Goal: Task Accomplishment & Management: Manage account settings

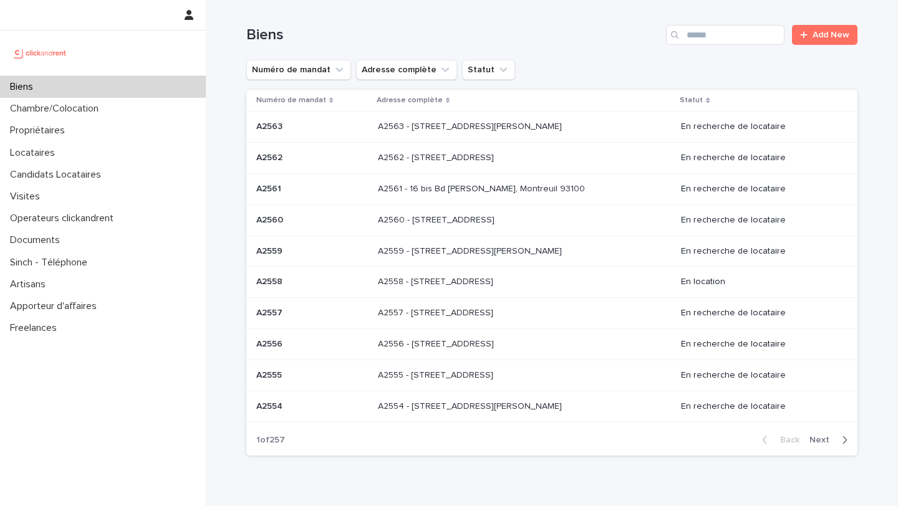
click at [685, 30] on div "Search" at bounding box center [676, 35] width 20 height 20
click at [689, 31] on input "Search" at bounding box center [725, 35] width 118 height 20
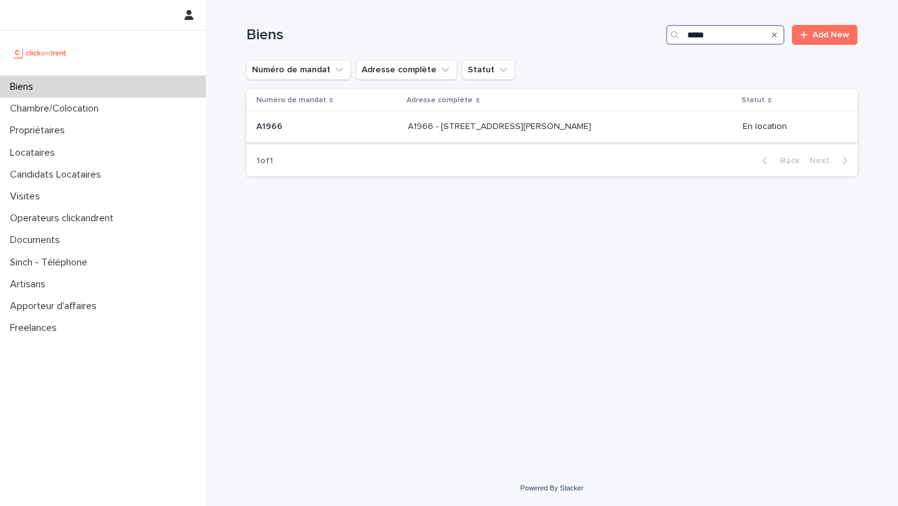
type input "*****"
click at [410, 126] on p "A1966 - [STREET_ADDRESS][PERSON_NAME]" at bounding box center [501, 125] width 186 height 13
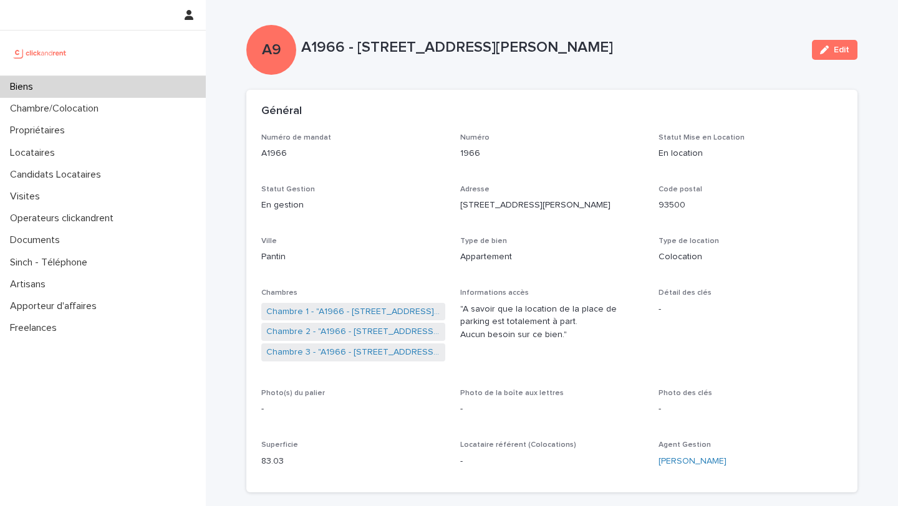
click at [821, 60] on div "Edit" at bounding box center [832, 50] width 51 height 50
click at [821, 53] on icon "button" at bounding box center [824, 50] width 9 height 9
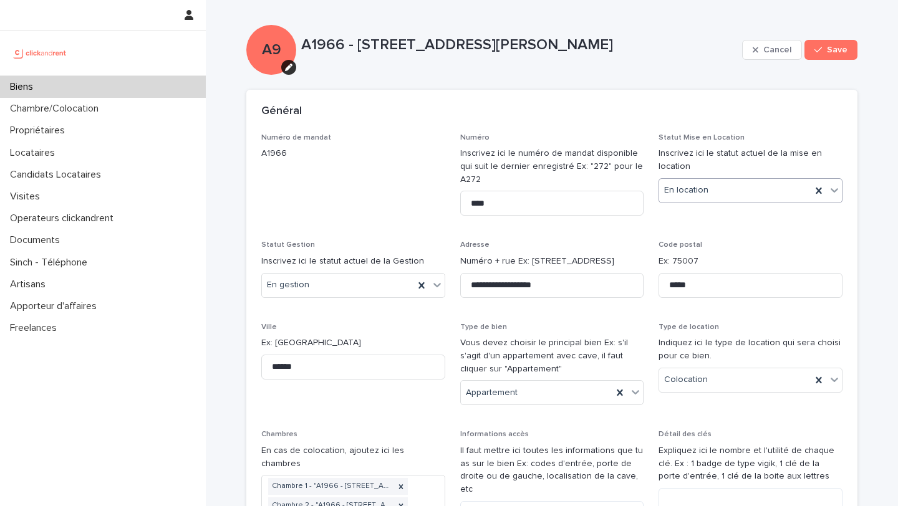
click at [733, 185] on div "En location" at bounding box center [735, 190] width 152 height 21
click at [708, 235] on div "En recherche de locataire" at bounding box center [750, 237] width 183 height 22
click at [831, 48] on span "Save" at bounding box center [837, 50] width 21 height 9
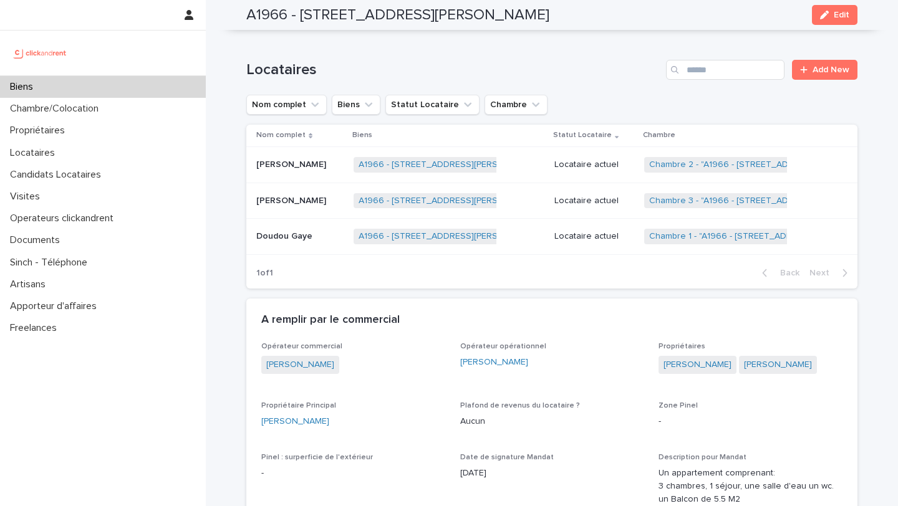
scroll to position [465, 0]
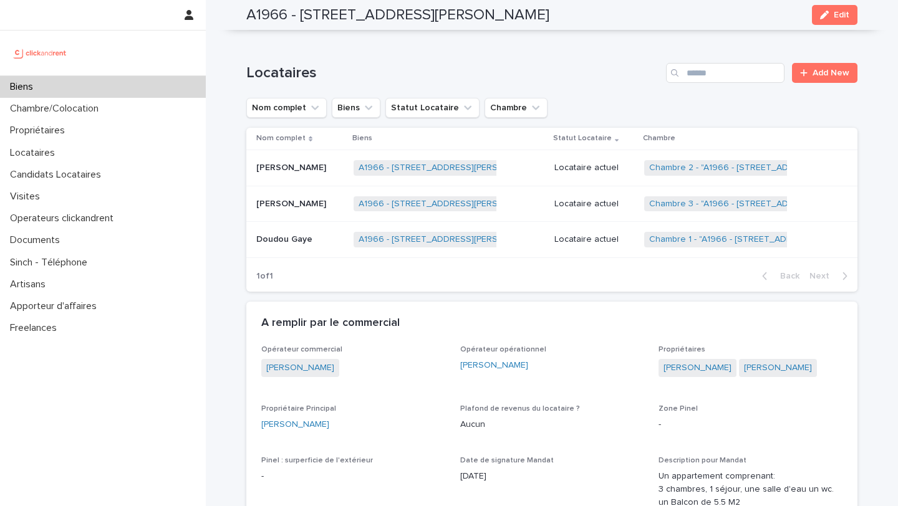
click at [669, 174] on span "Chambre 2 - "A1966 - [STREET_ADDRESS][PERSON_NAME]"" at bounding box center [769, 168] width 251 height 16
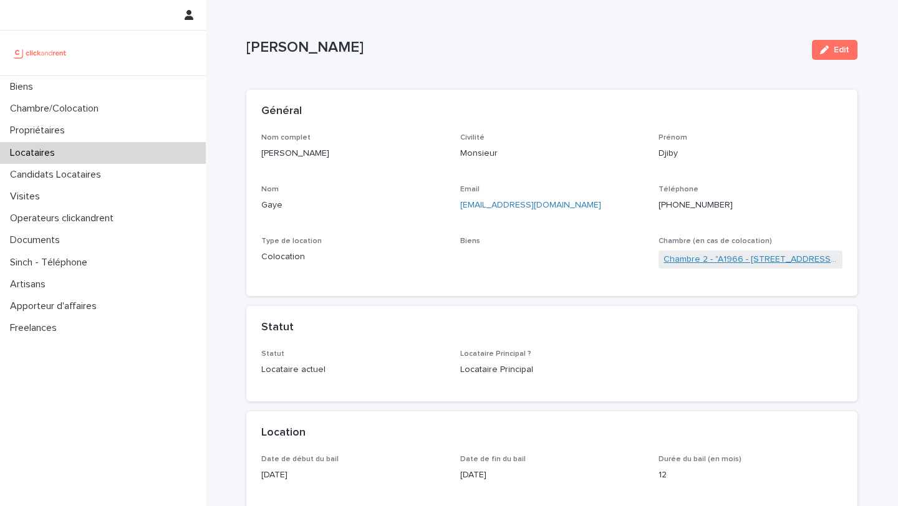
click at [670, 257] on link "Chambre 2 - "A1966 - [STREET_ADDRESS][PERSON_NAME]"" at bounding box center [751, 259] width 174 height 13
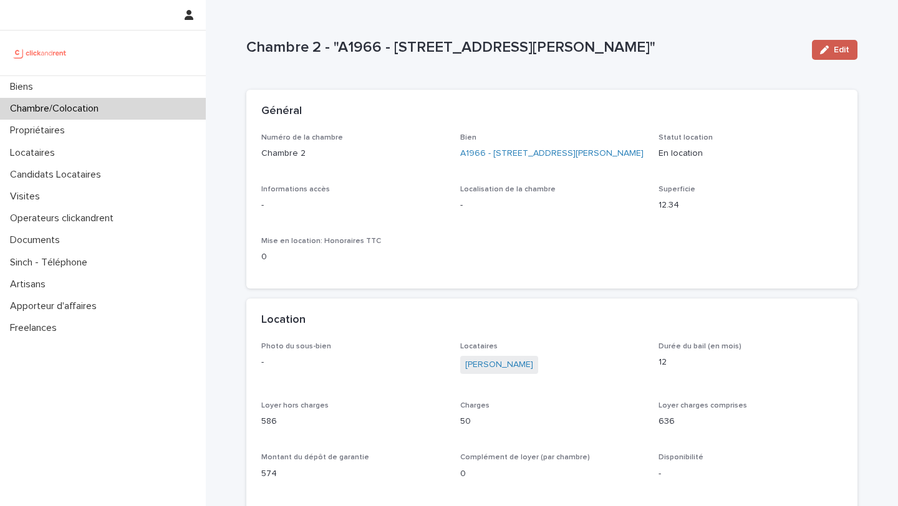
click at [826, 52] on icon "button" at bounding box center [824, 50] width 9 height 9
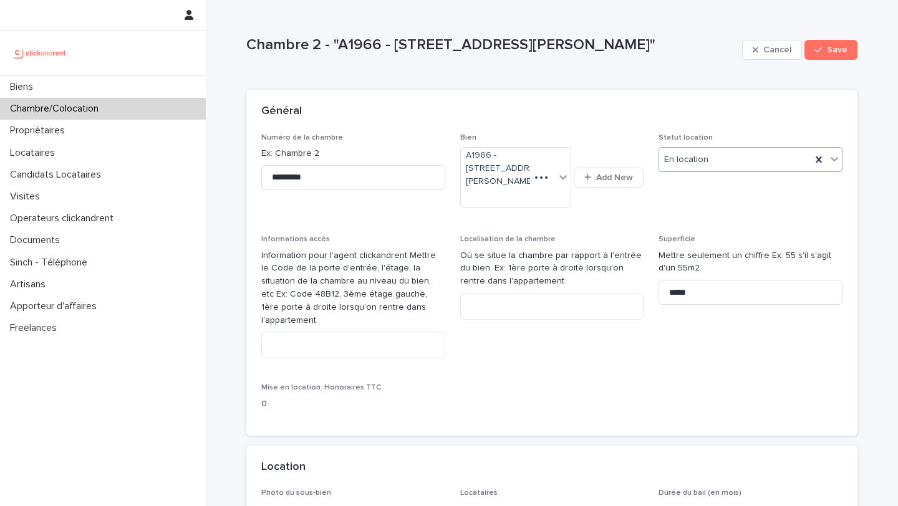
click at [732, 162] on div "En location" at bounding box center [735, 160] width 152 height 21
click at [712, 205] on div "En recherche de locataire" at bounding box center [750, 206] width 183 height 22
click at [821, 51] on icon "button" at bounding box center [817, 50] width 7 height 9
